Goal: Information Seeking & Learning: Learn about a topic

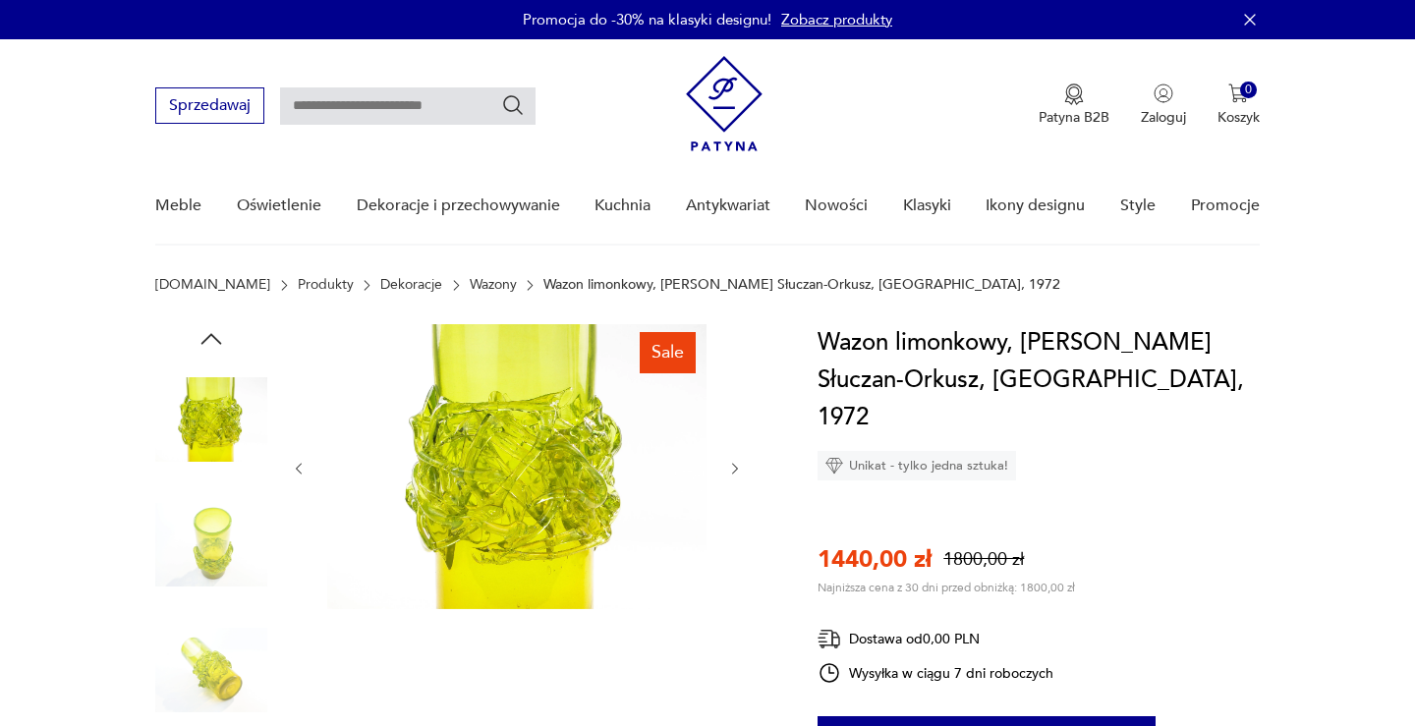
click at [734, 516] on div at bounding box center [517, 468] width 452 height 289
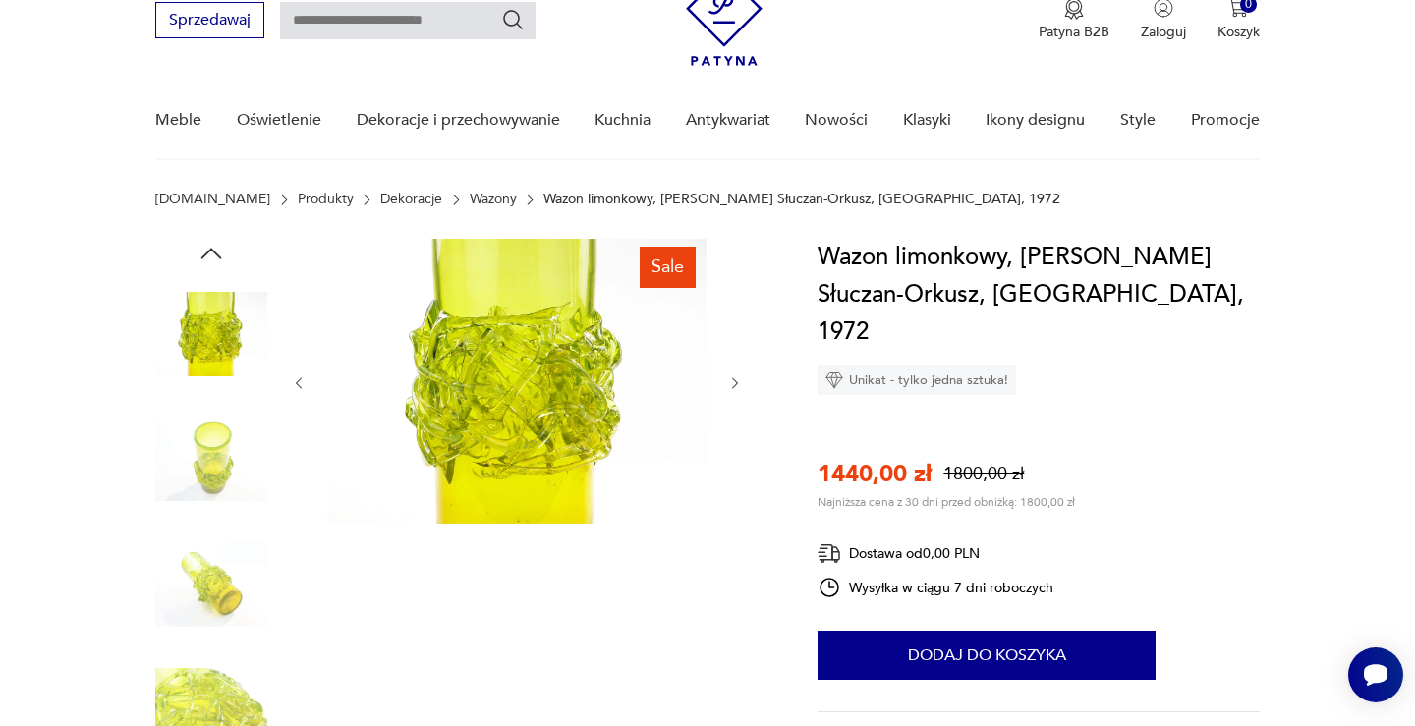
scroll to position [80, 0]
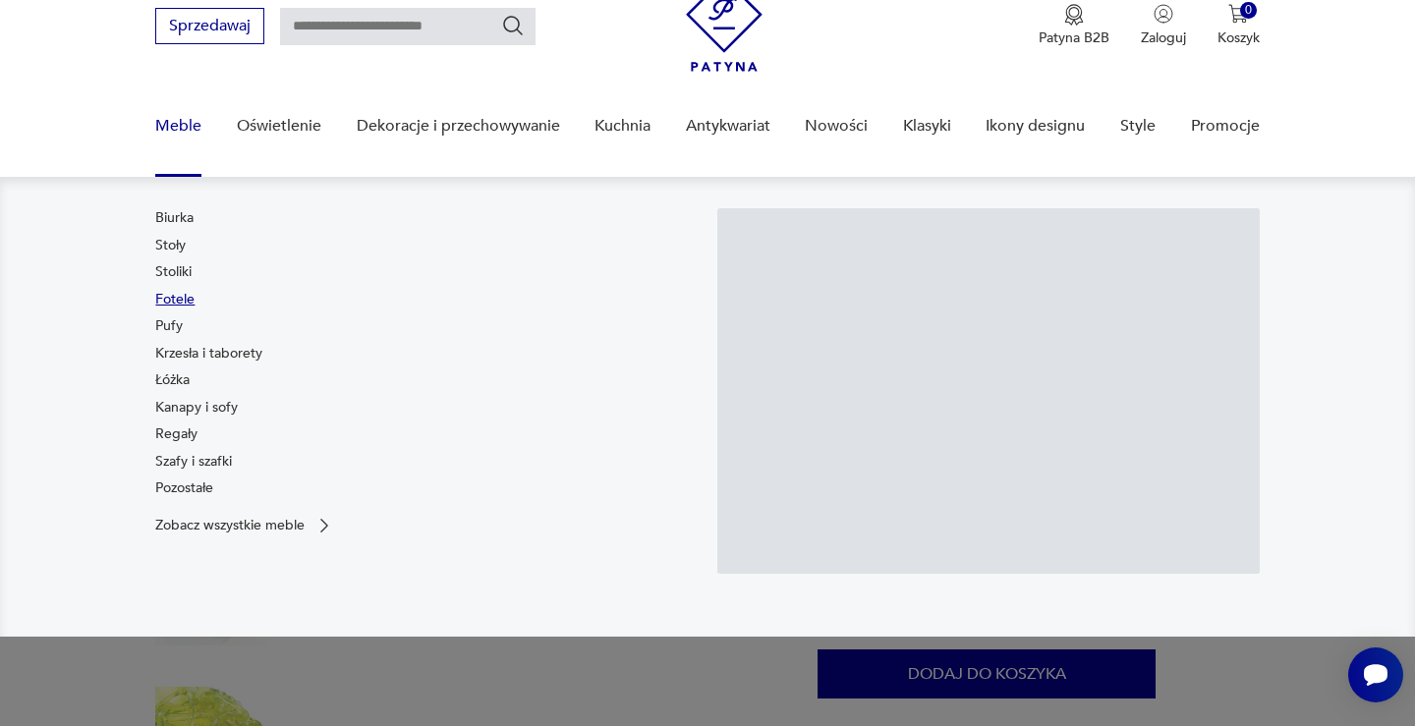
click at [177, 305] on link "Fotele" at bounding box center [174, 300] width 39 height 20
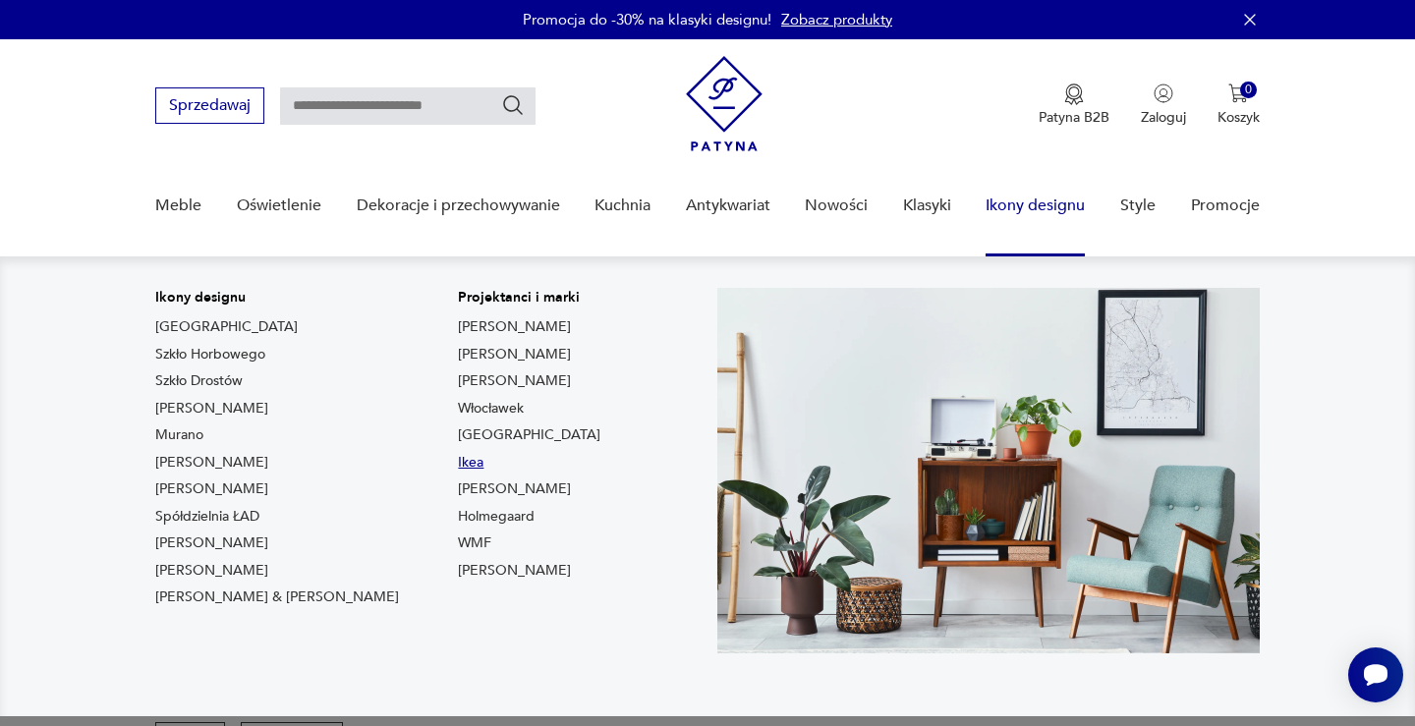
click at [458, 458] on link "Ikea" at bounding box center [471, 463] width 26 height 20
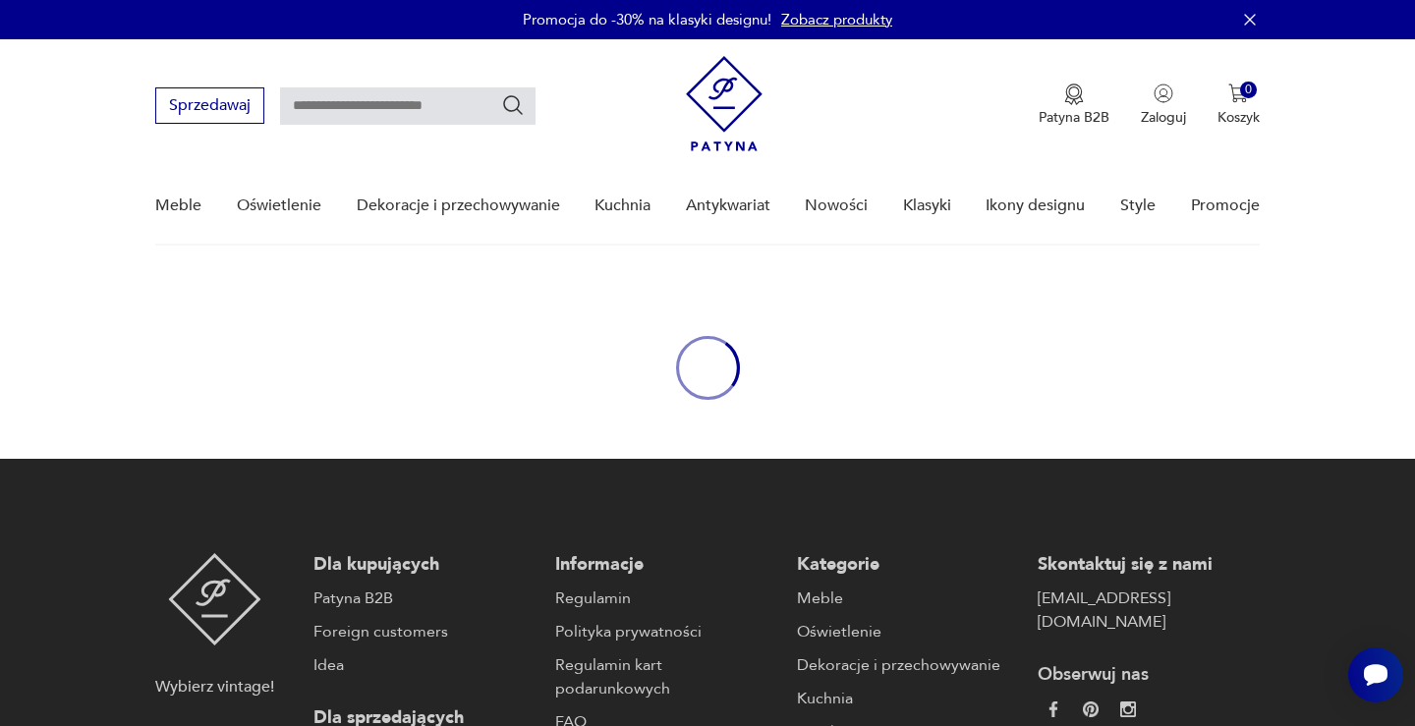
type input "****"
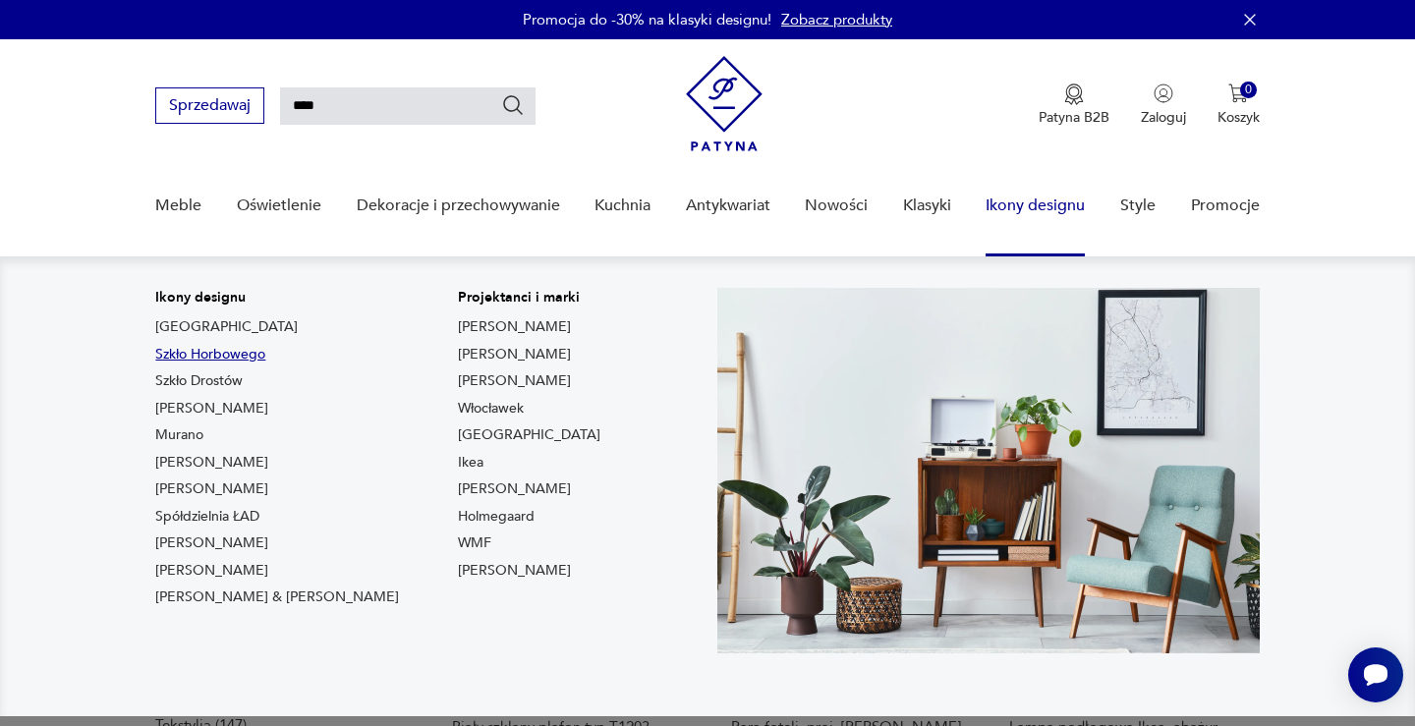
click at [248, 351] on link "Szkło Horbowego" at bounding box center [210, 355] width 110 height 20
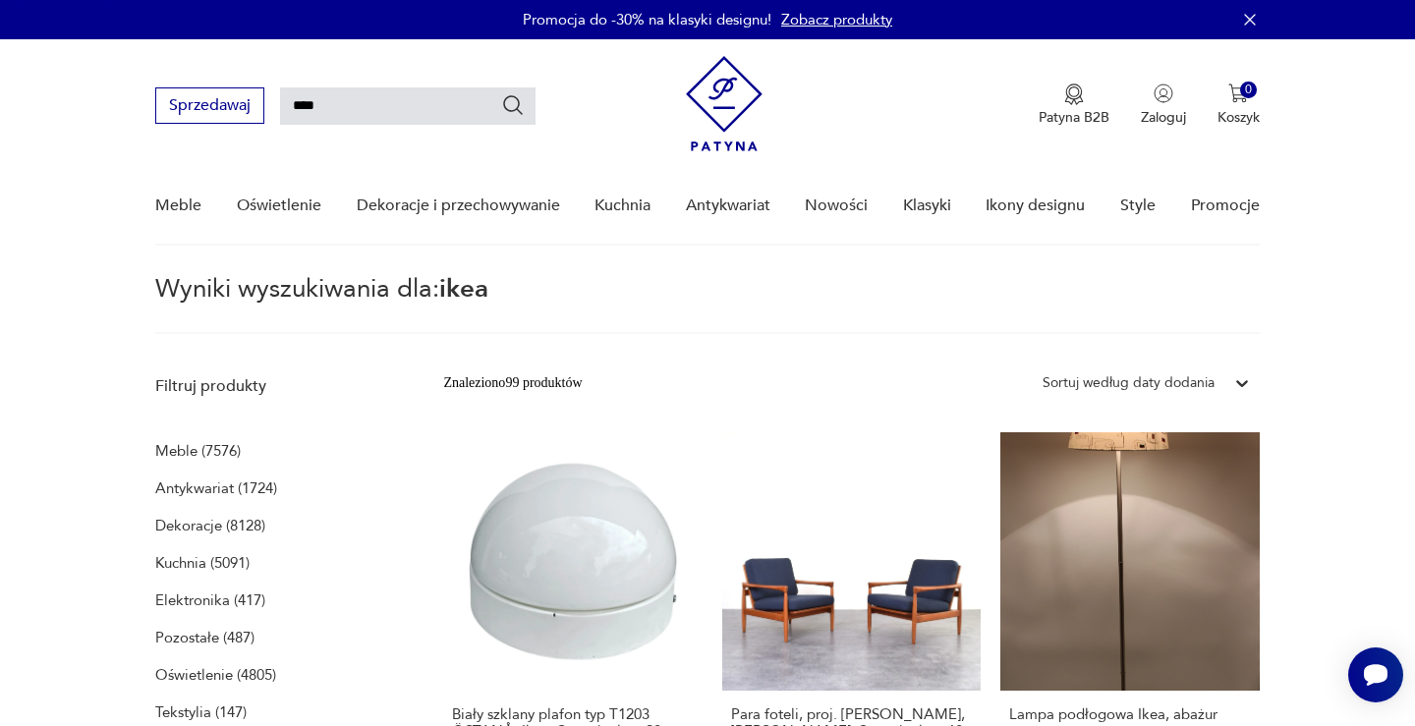
type input "*******"
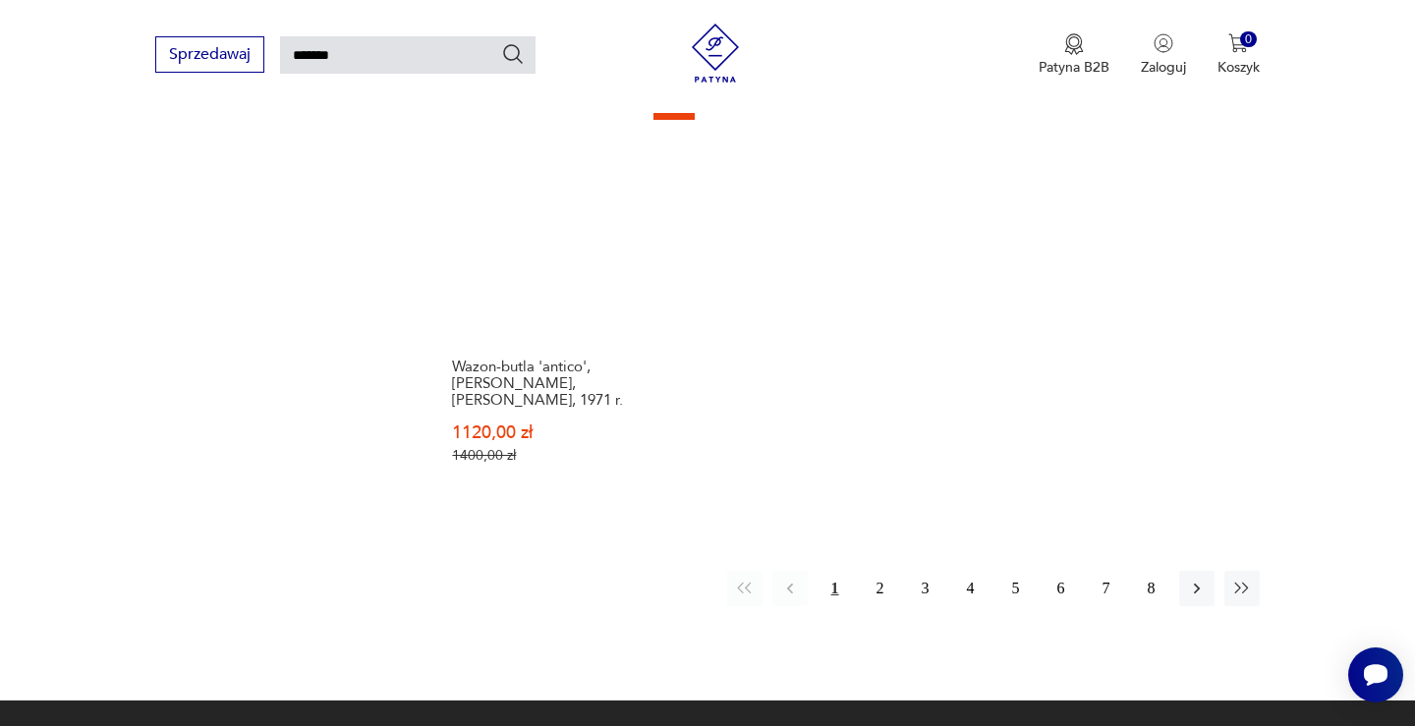
scroll to position [2607, 0]
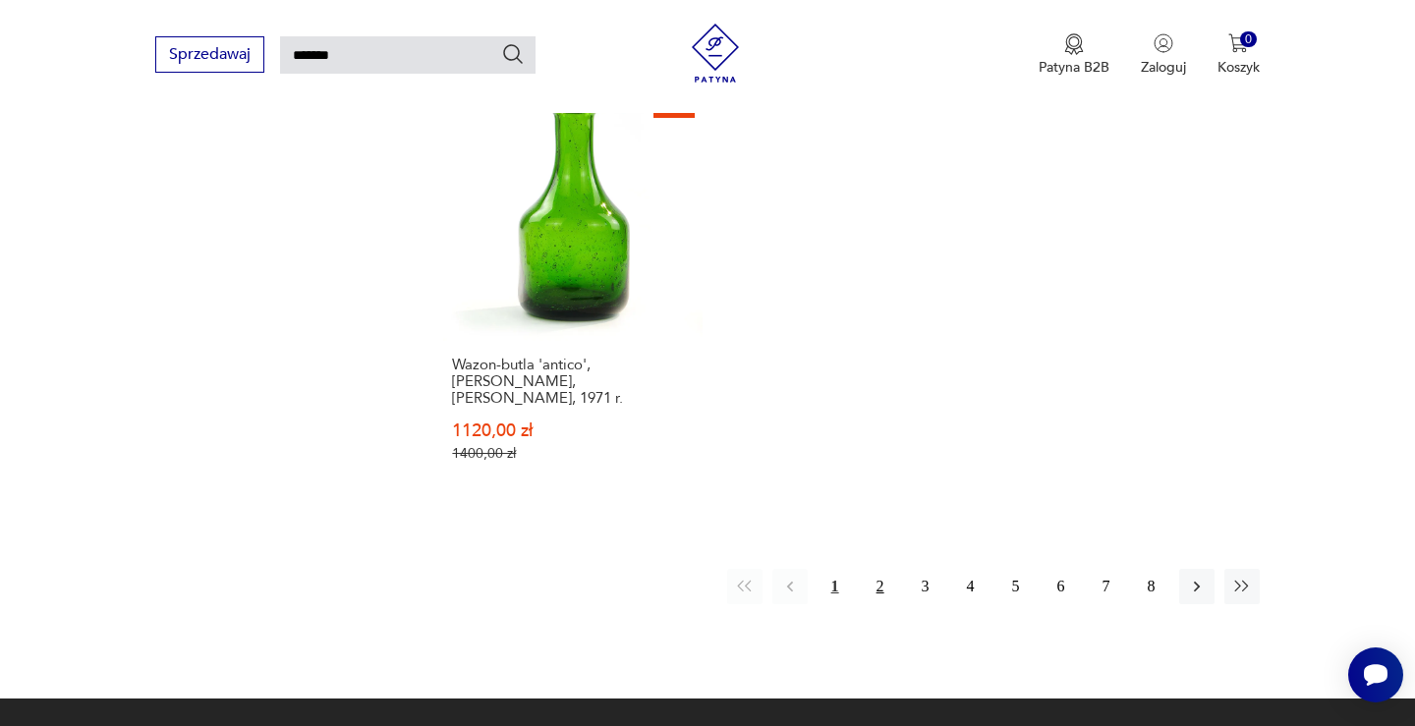
click at [874, 569] on button "2" at bounding box center [880, 586] width 35 height 35
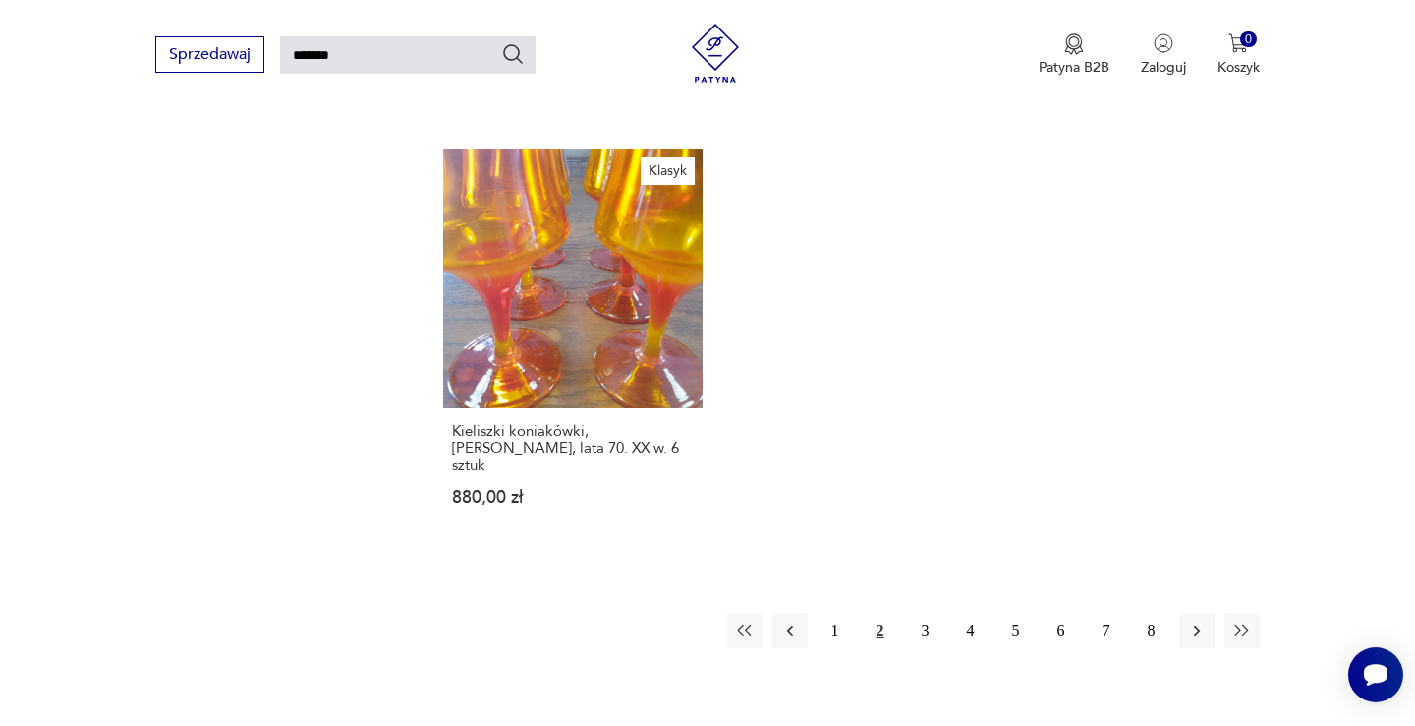
scroll to position [2509, 0]
click at [921, 611] on button "3" at bounding box center [925, 628] width 35 height 35
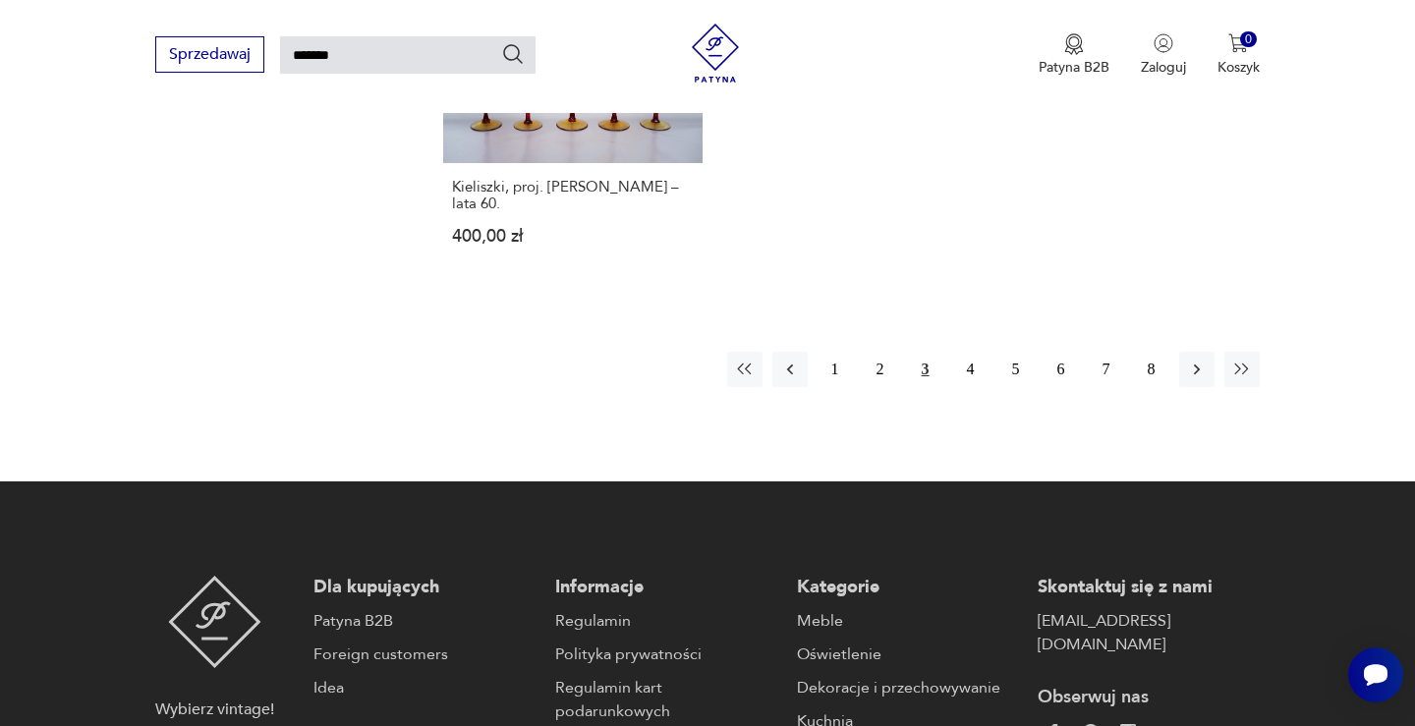
scroll to position [2660, 0]
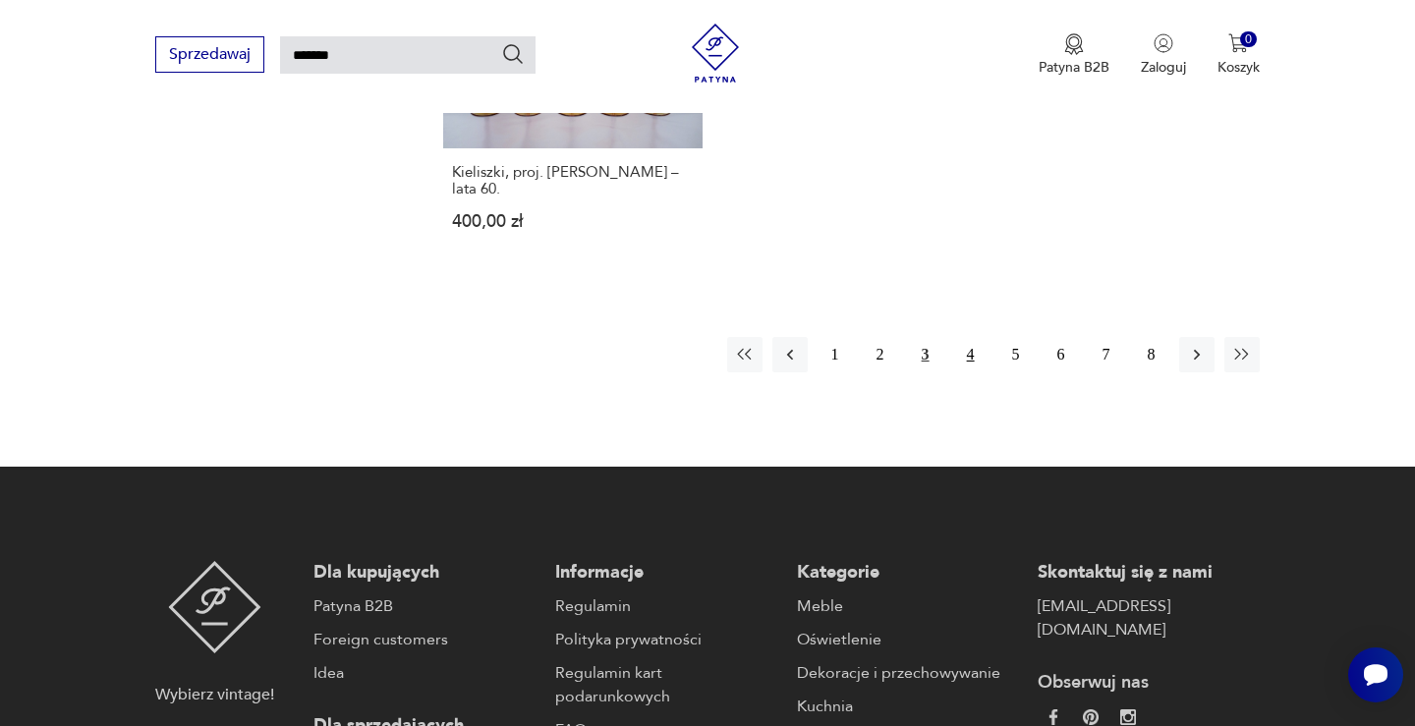
click at [967, 337] on button "4" at bounding box center [970, 354] width 35 height 35
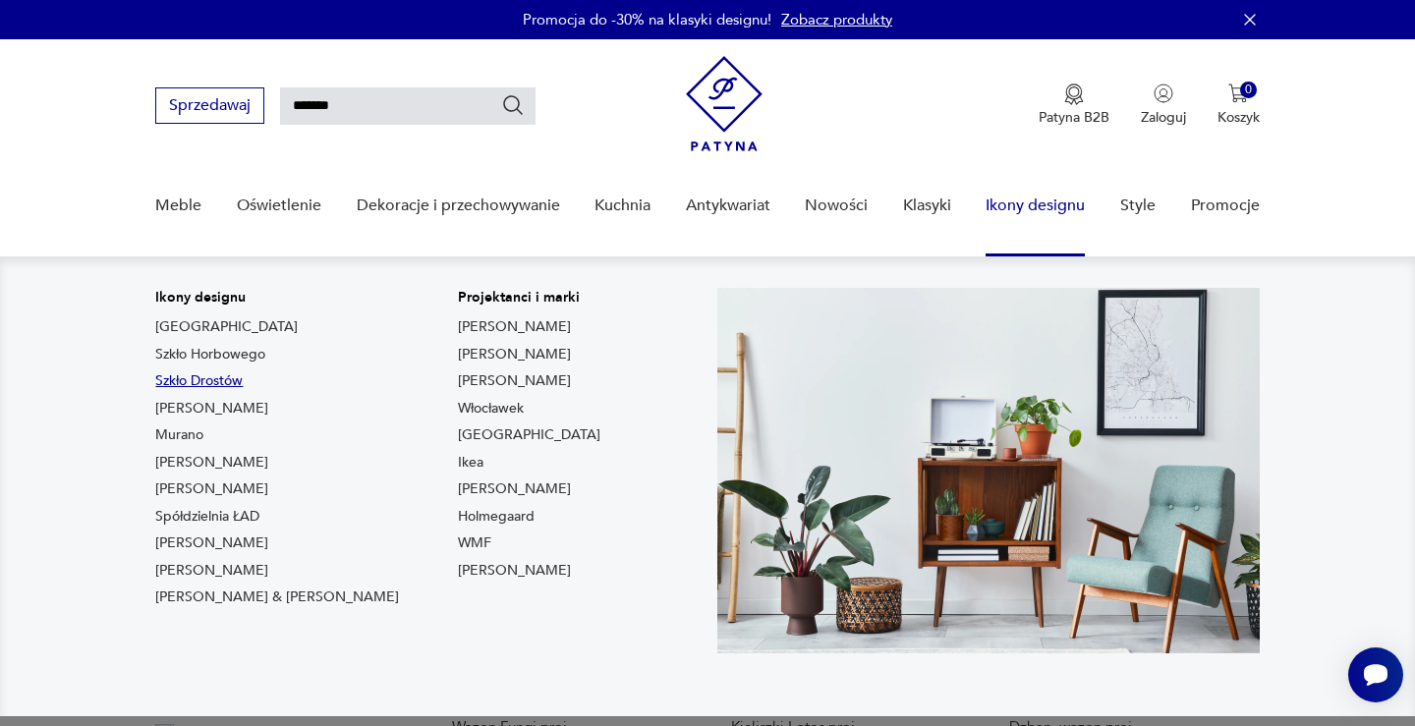
click at [231, 378] on link "Szkło Drostów" at bounding box center [198, 381] width 87 height 20
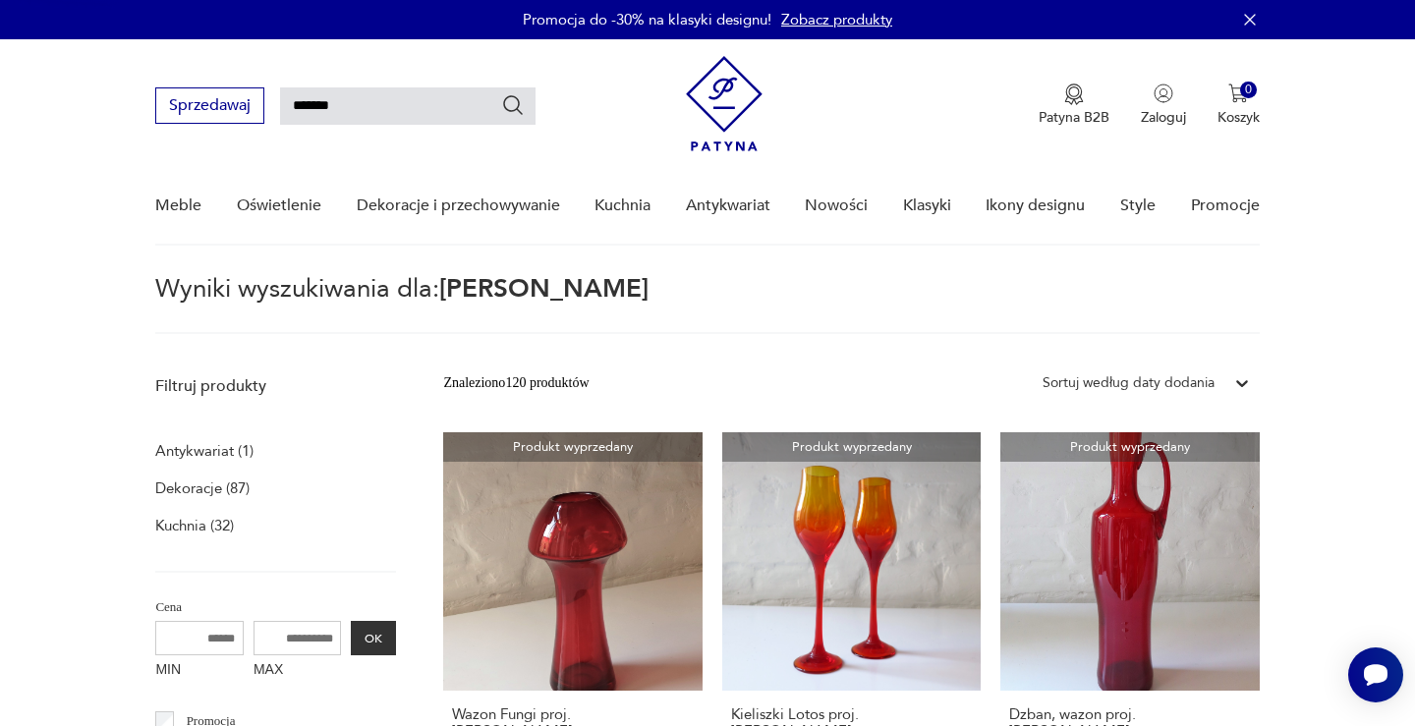
type input "*****"
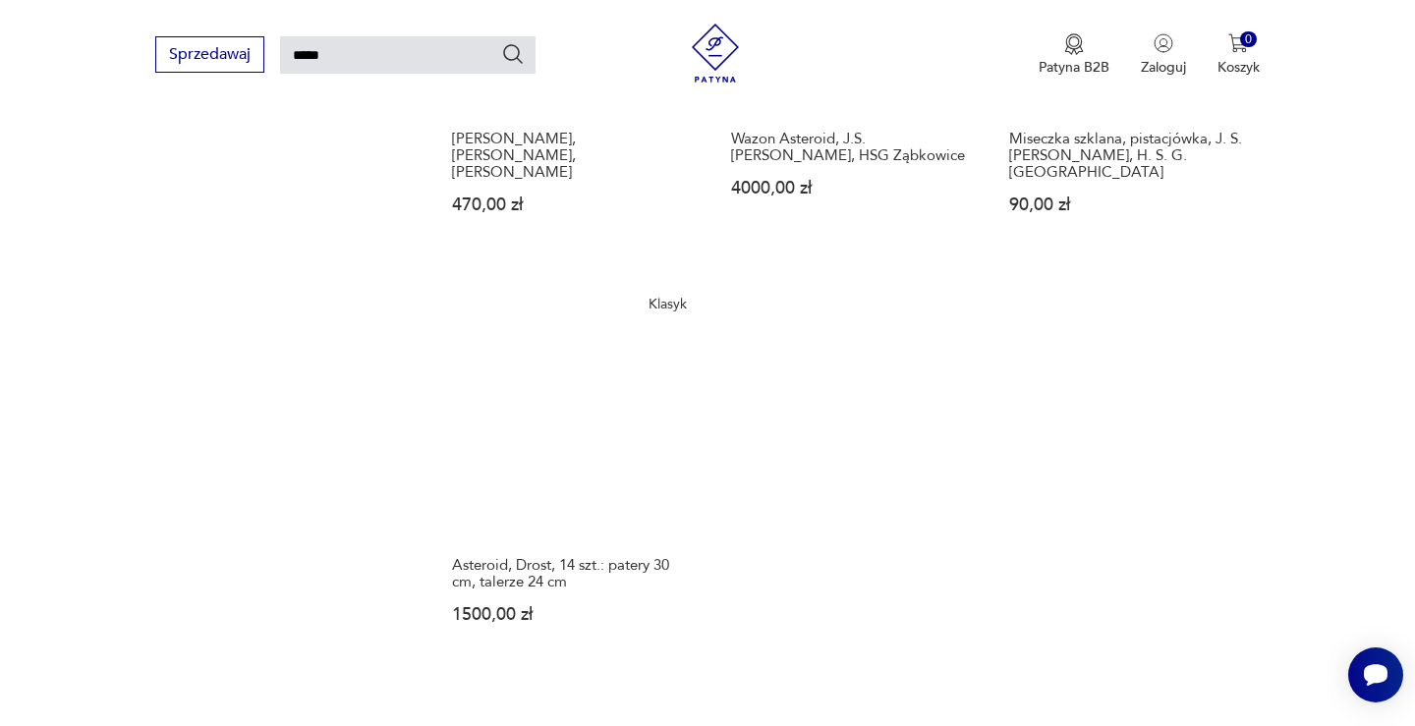
scroll to position [2365, 0]
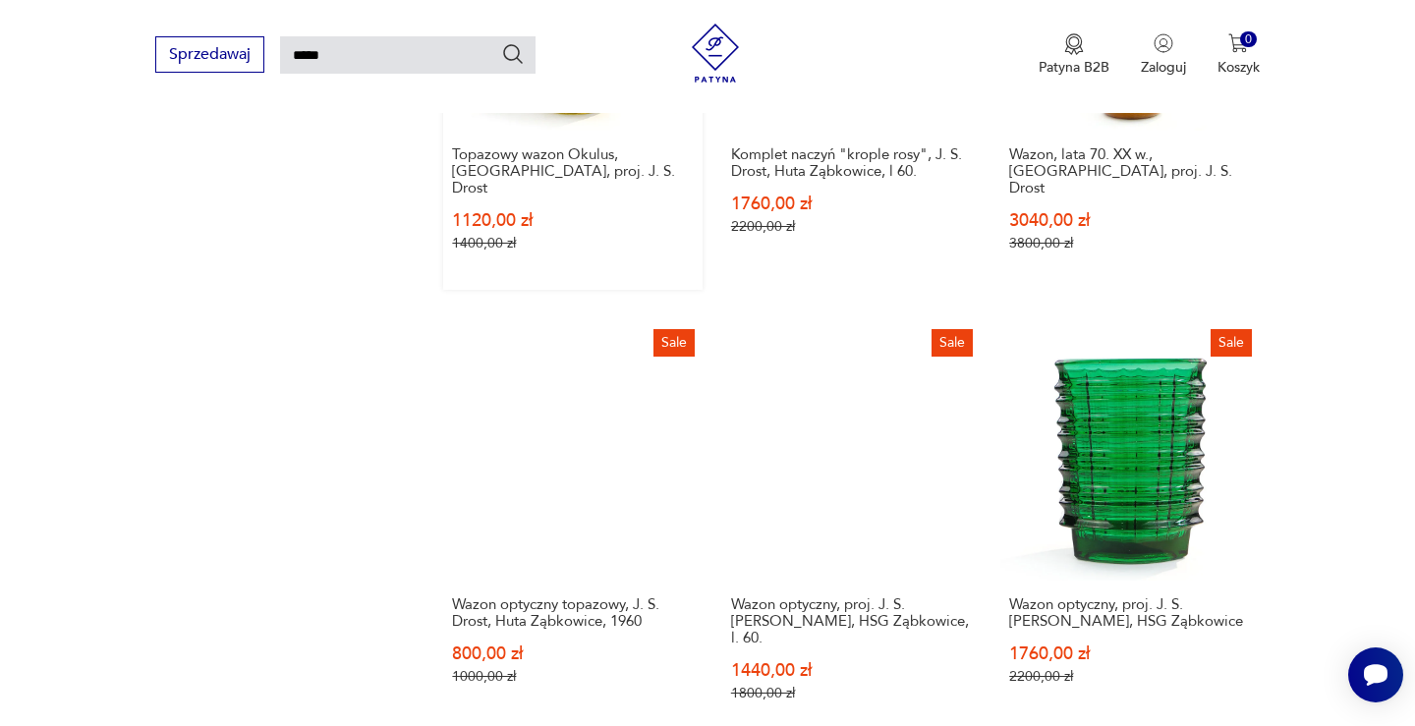
scroll to position [1460, 0]
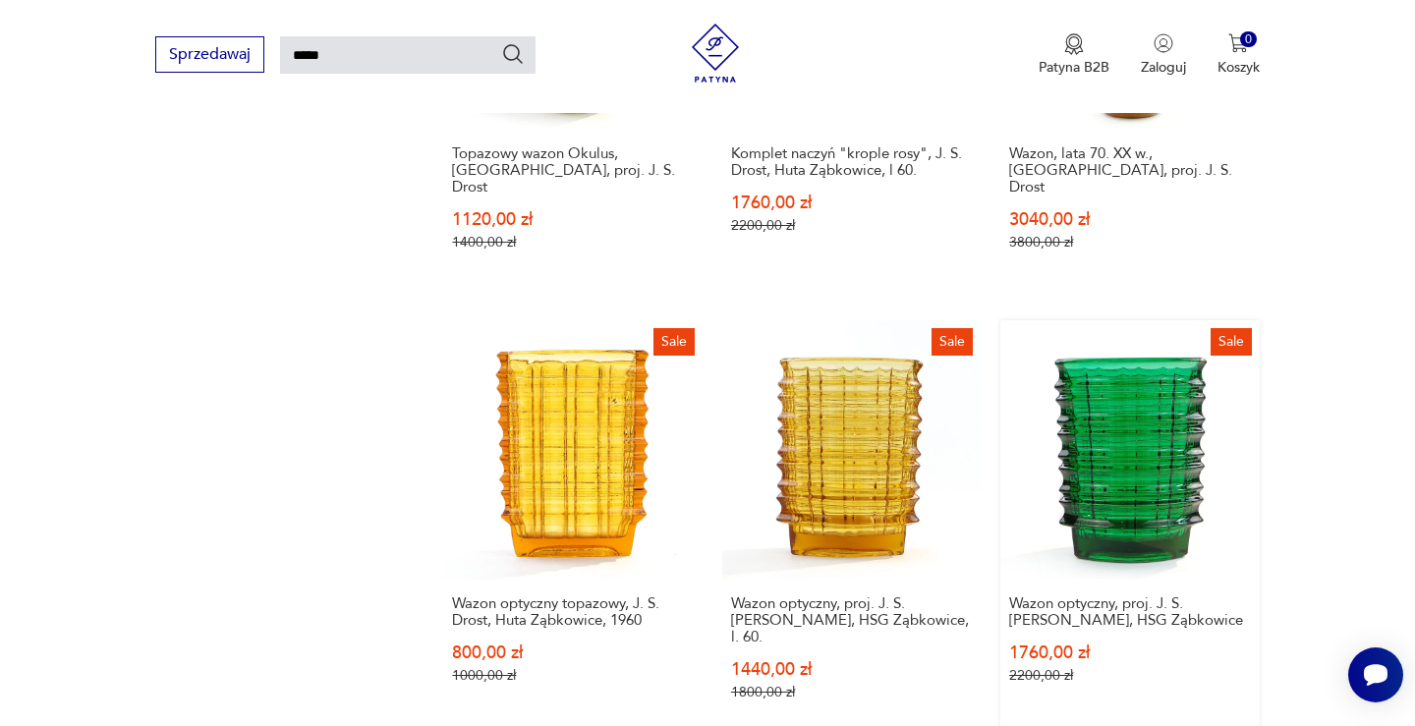
click at [1179, 423] on link "Sale Wazon optyczny, proj. J. S. Drost, HSG Ząbkowice 1760,00 zł 2200,00 zł" at bounding box center [1129, 529] width 258 height 418
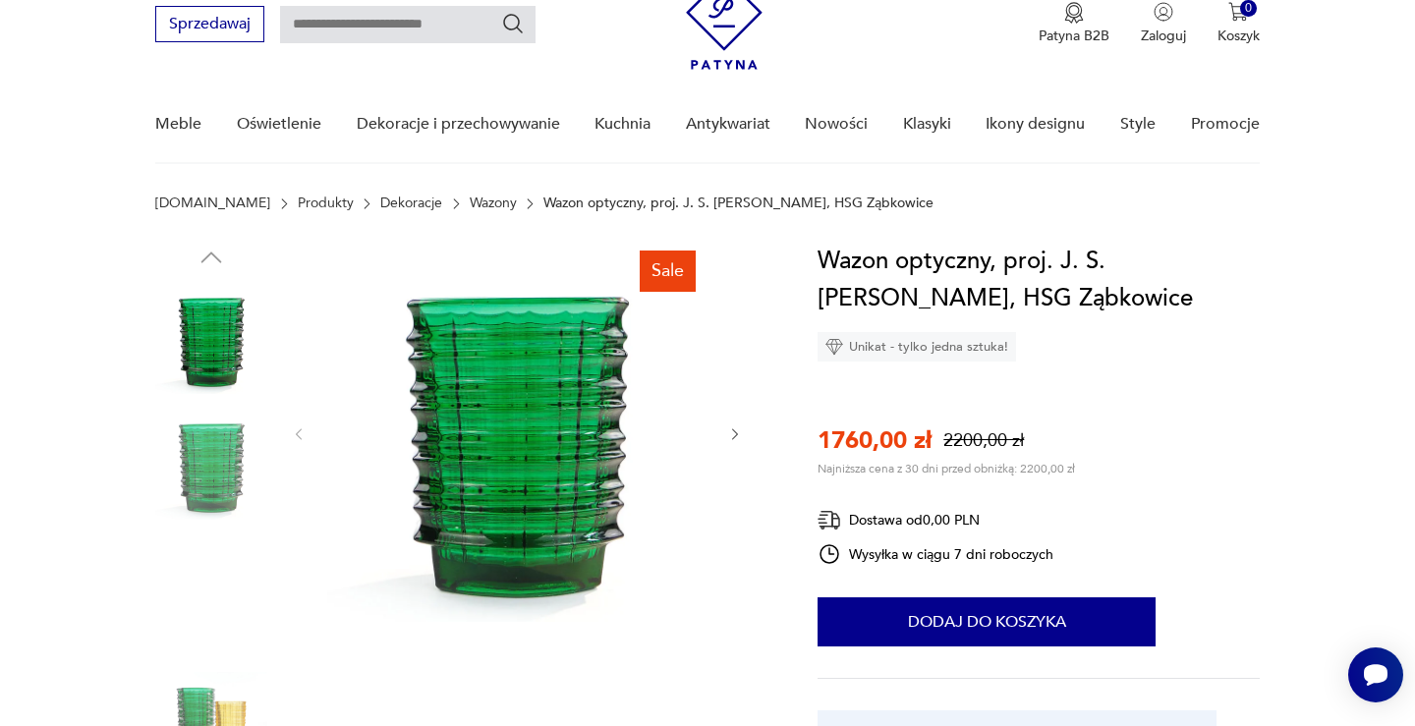
scroll to position [84, 0]
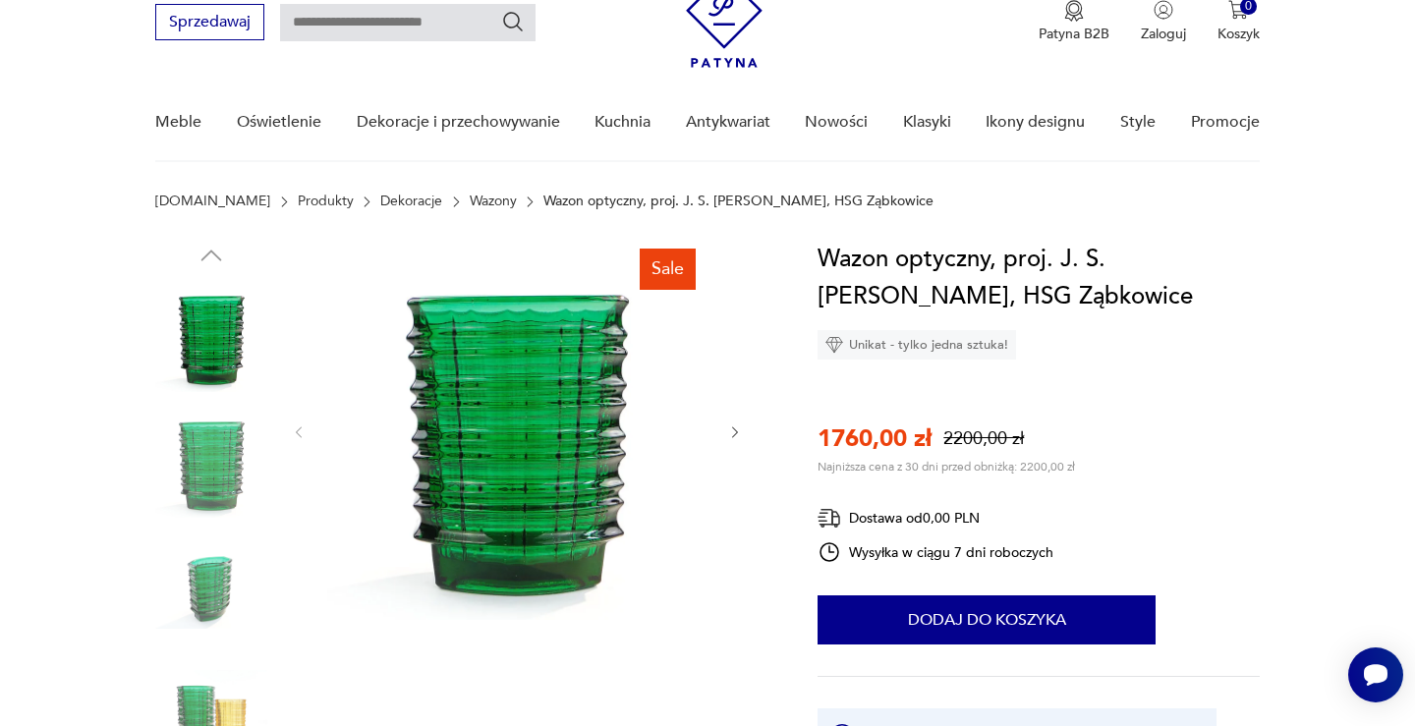
type input "*****"
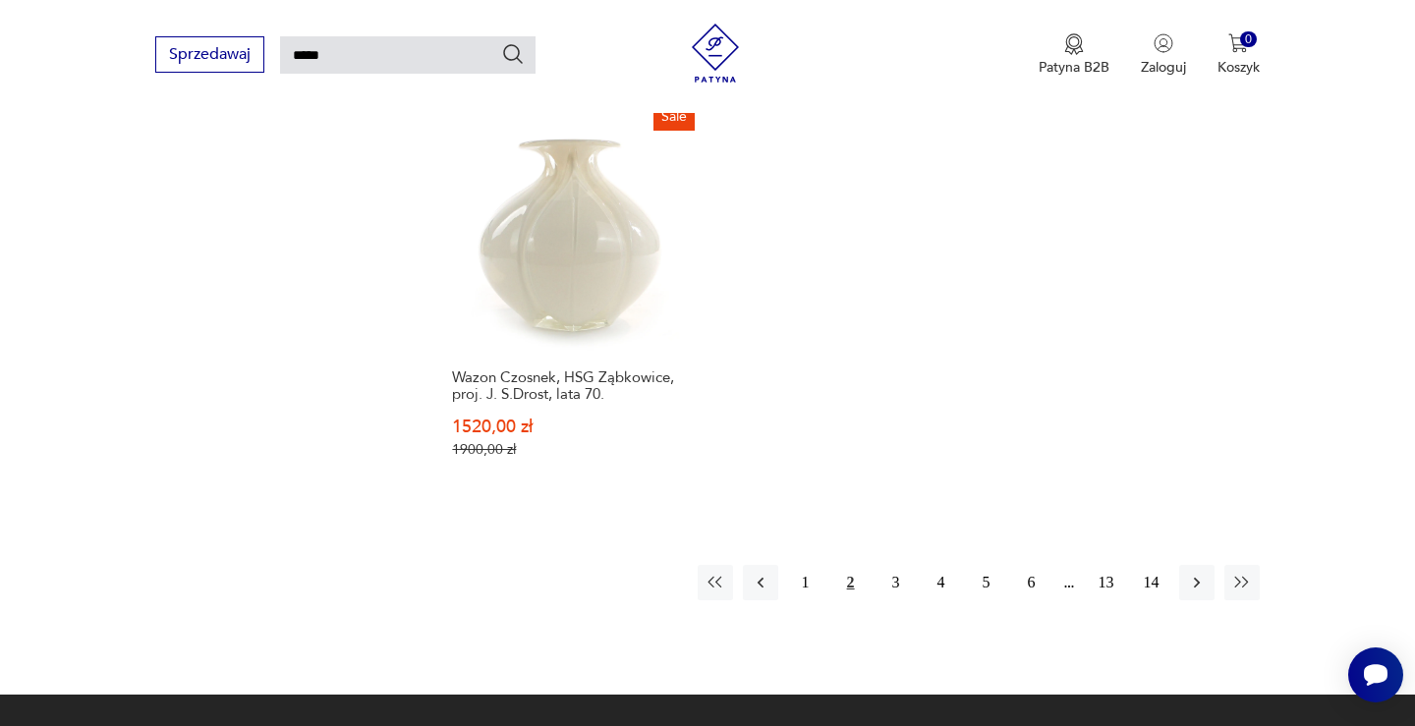
scroll to position [2577, 0]
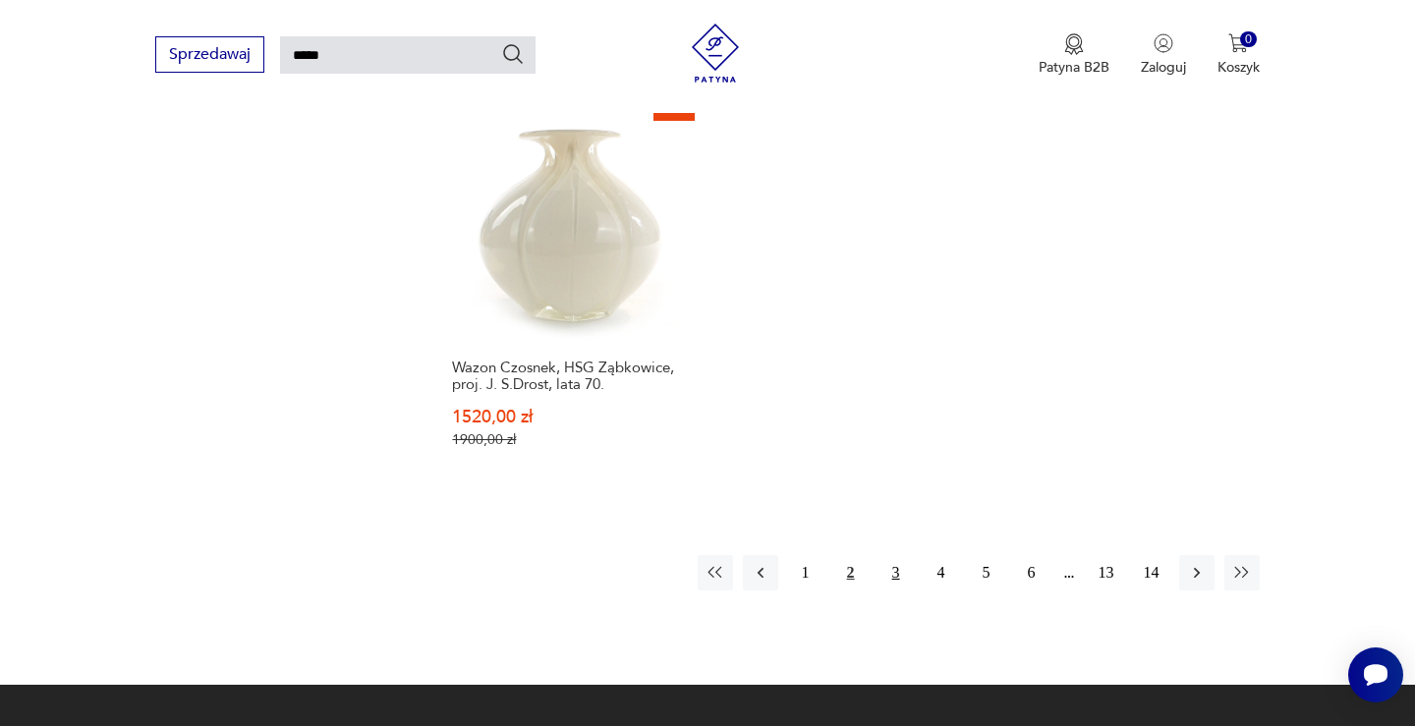
click at [895, 555] on button "3" at bounding box center [895, 572] width 35 height 35
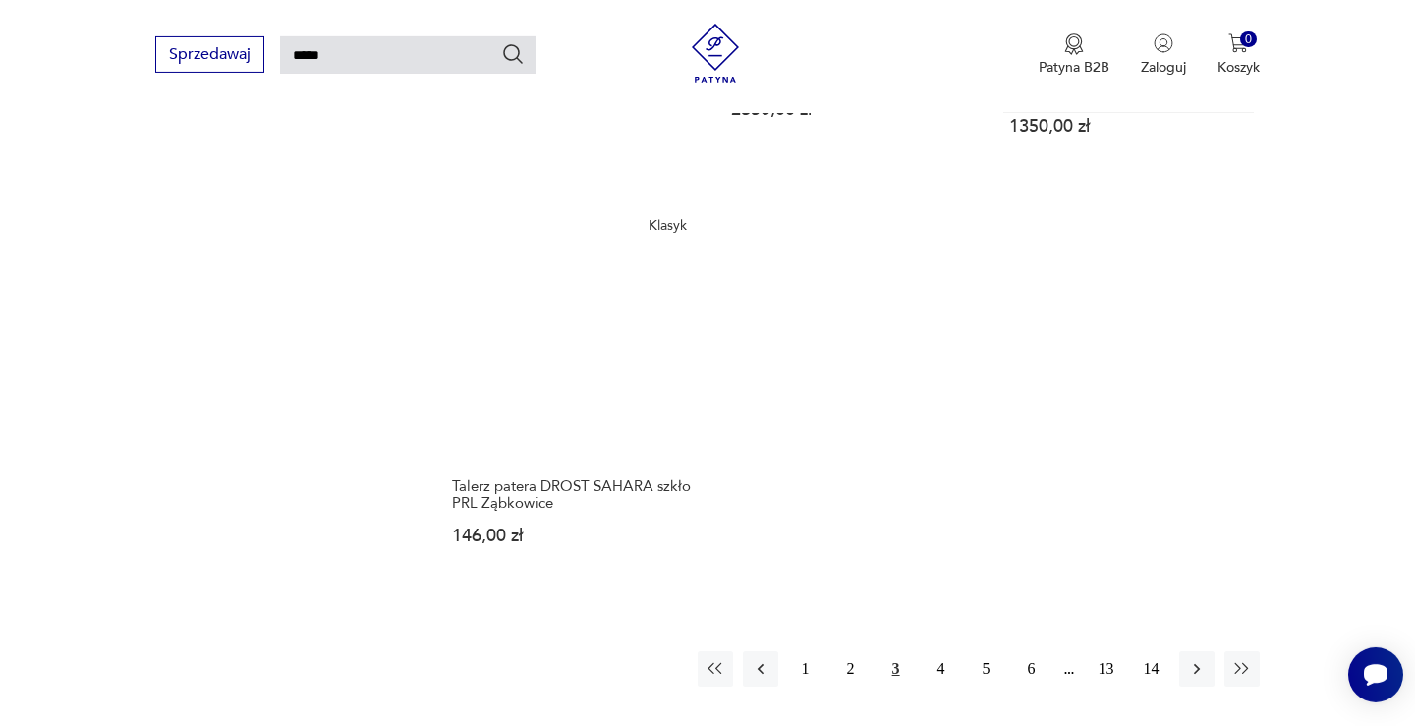
scroll to position [2402, 0]
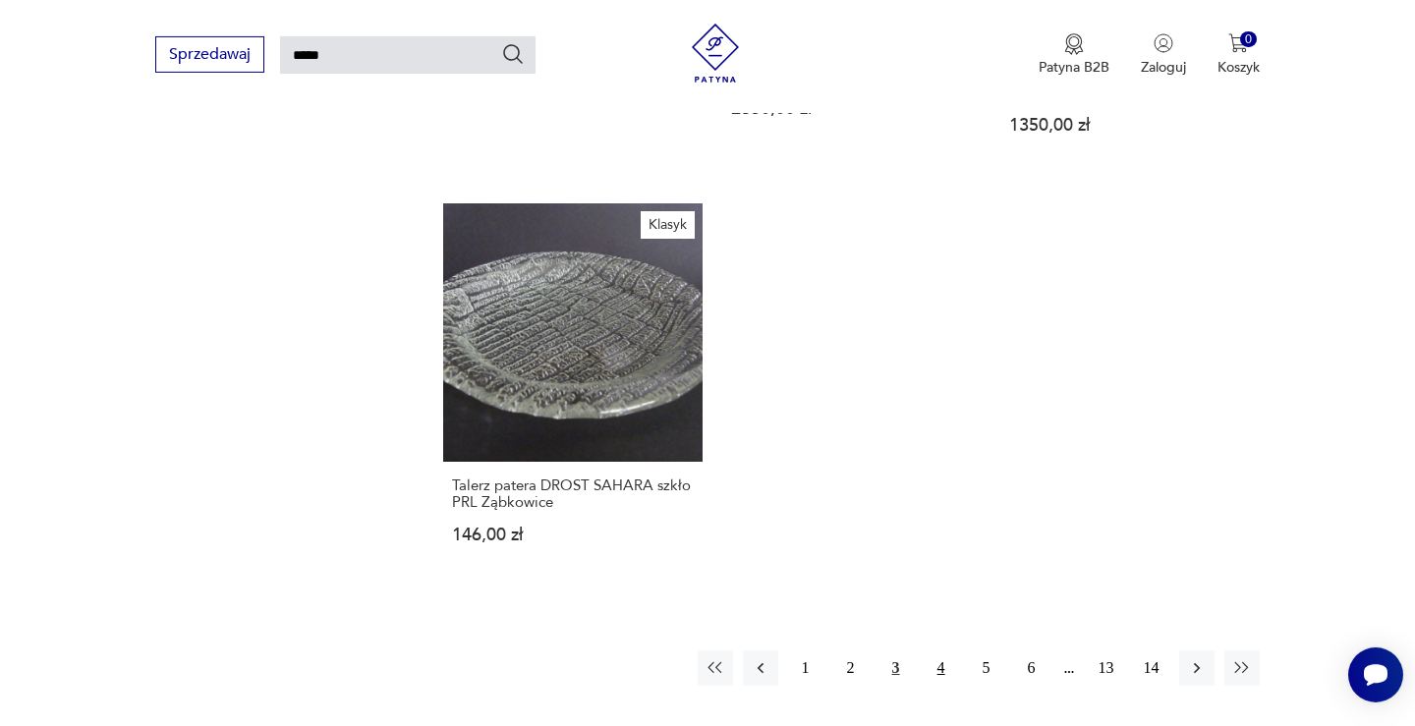
click at [935, 650] on button "4" at bounding box center [941, 667] width 35 height 35
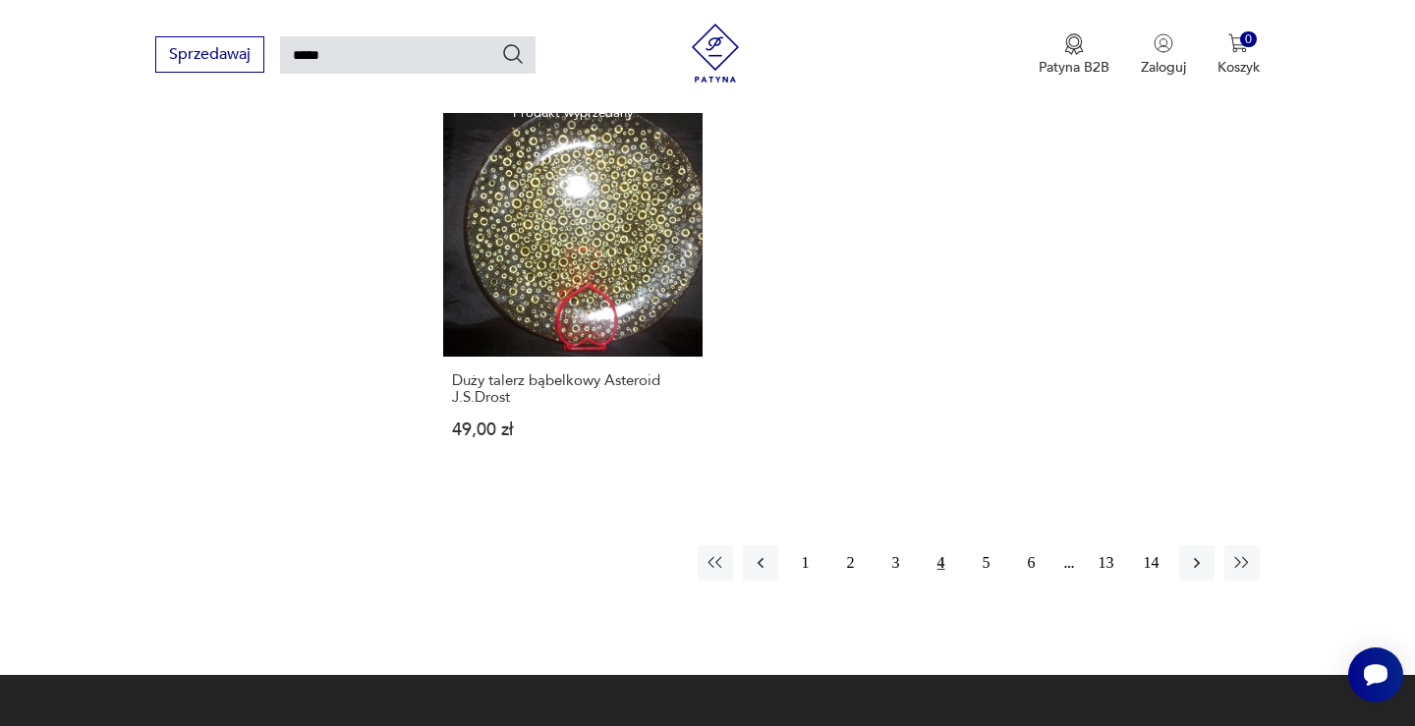
scroll to position [2395, 0]
